Goal: Task Accomplishment & Management: Manage account settings

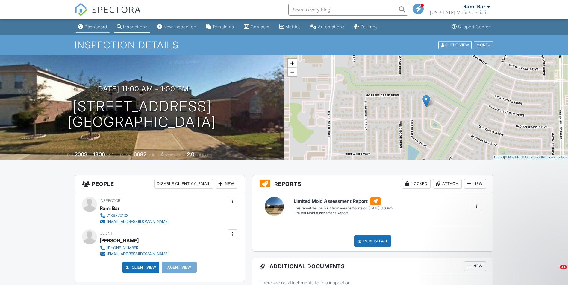
click at [95, 24] on div "Dashboard" at bounding box center [95, 26] width 23 height 5
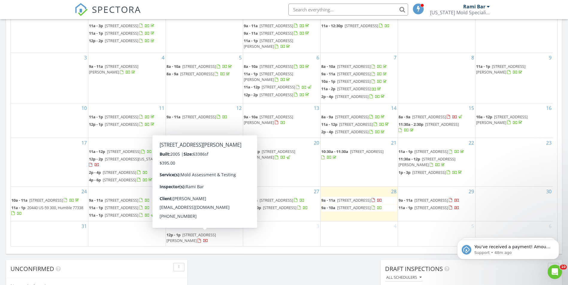
scroll to position [299, 0]
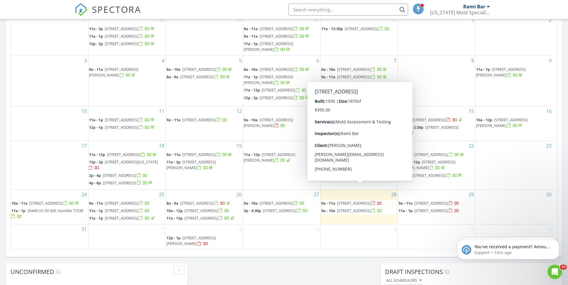
click at [365, 201] on span "4956 Leeland St, Houston 77023" at bounding box center [354, 203] width 34 height 5
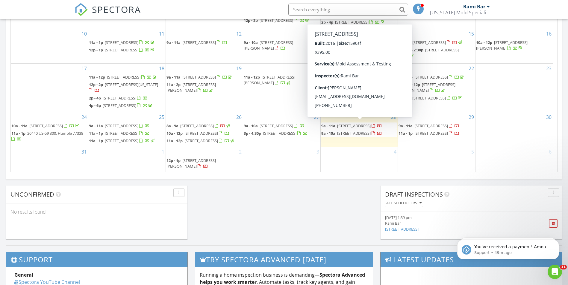
scroll to position [554, 577]
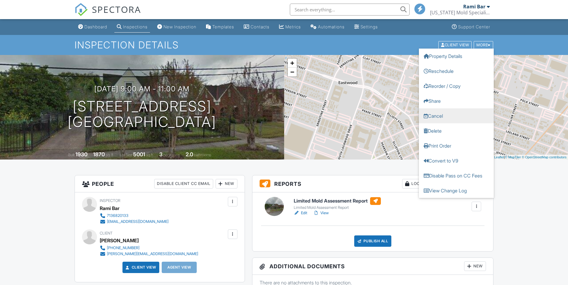
click at [437, 116] on link "Cancel" at bounding box center [456, 115] width 75 height 15
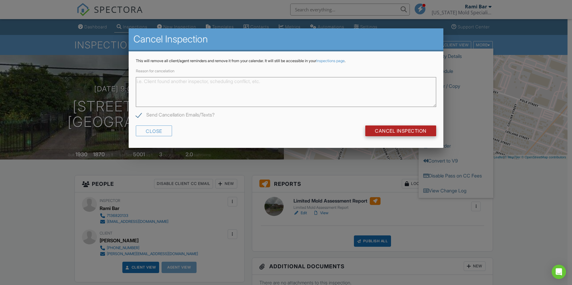
click at [386, 131] on input "Cancel Inspection" at bounding box center [400, 131] width 71 height 11
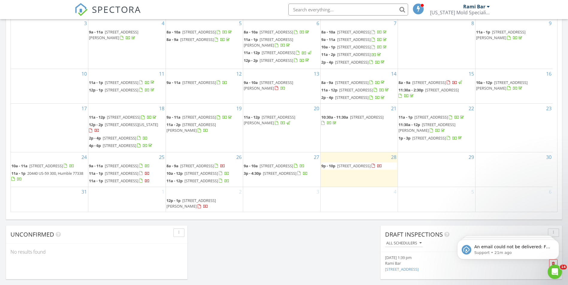
scroll to position [554, 577]
